Goal: Task Accomplishment & Management: Manage account settings

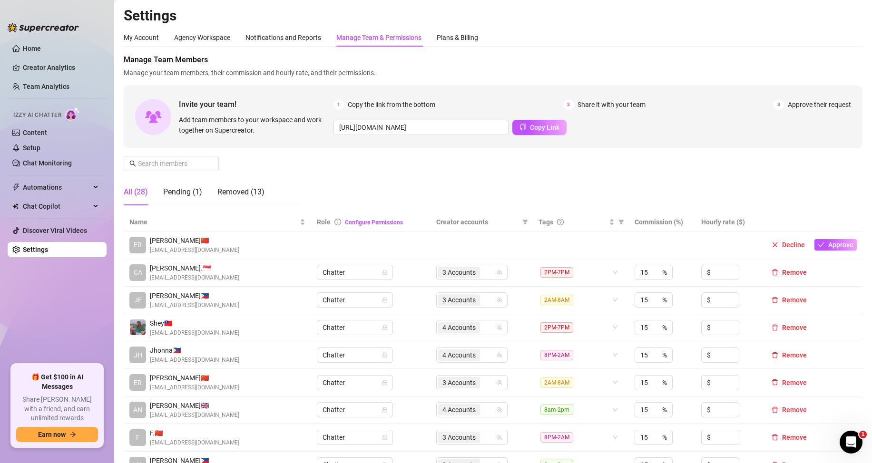
scroll to position [190, 0]
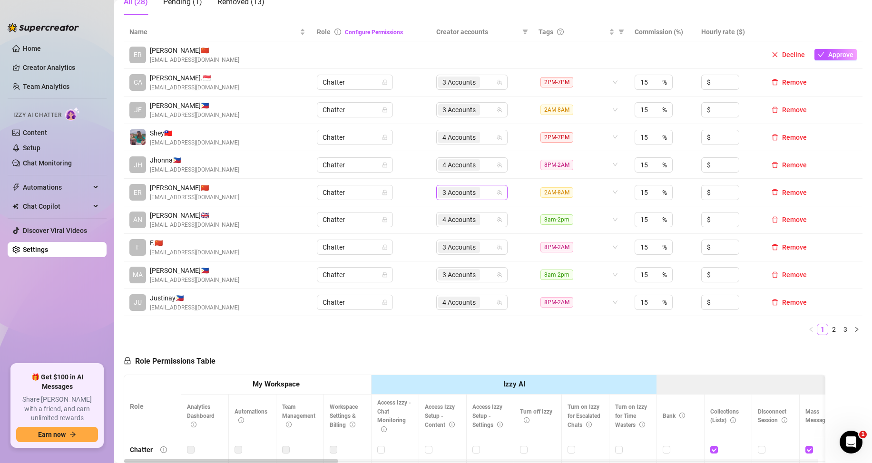
click at [482, 196] on div "3 Accounts" at bounding box center [467, 192] width 58 height 13
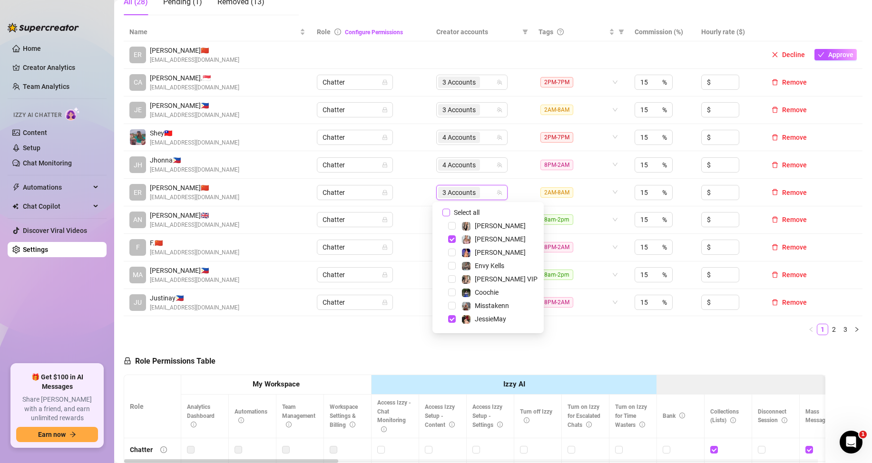
click at [446, 214] on input "Select all" at bounding box center [446, 213] width 8 height 8
checkbox input "true"
